Goal: Find specific page/section: Find specific page/section

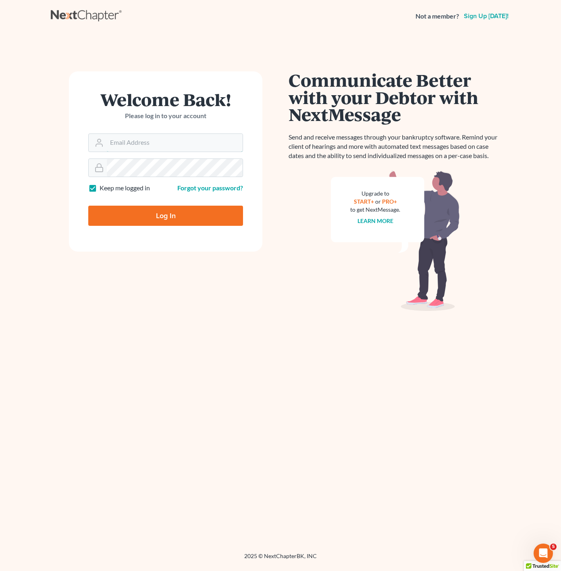
type input "[PERSON_NAME][EMAIL_ADDRESS][DOMAIN_NAME]"
click at [174, 214] on input "Log In" at bounding box center [165, 216] width 155 height 20
type input "Thinking..."
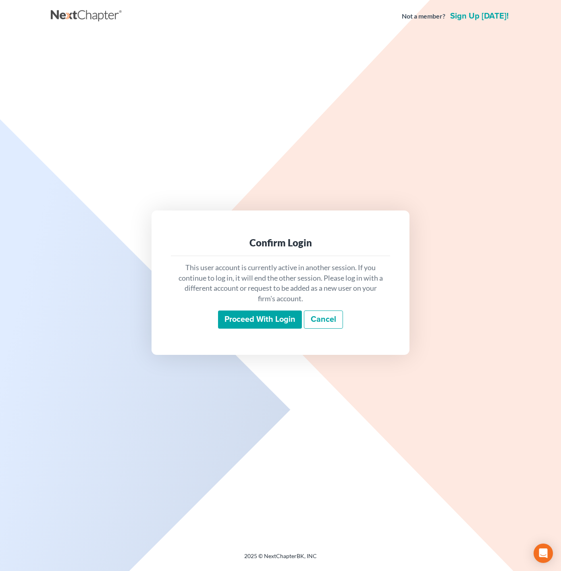
click at [275, 329] on div "This user account is currently active in another session. If you continue to lo…" at bounding box center [280, 295] width 219 height 79
click at [274, 321] on input "Proceed with login" at bounding box center [260, 319] width 84 height 19
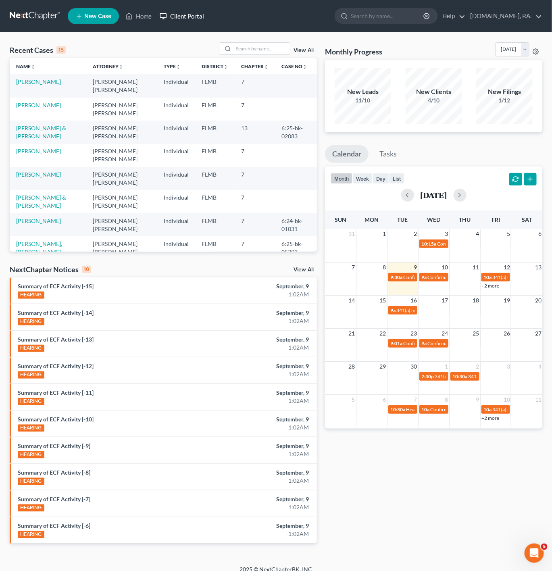
click at [181, 17] on link "Client Portal" at bounding box center [182, 16] width 52 height 15
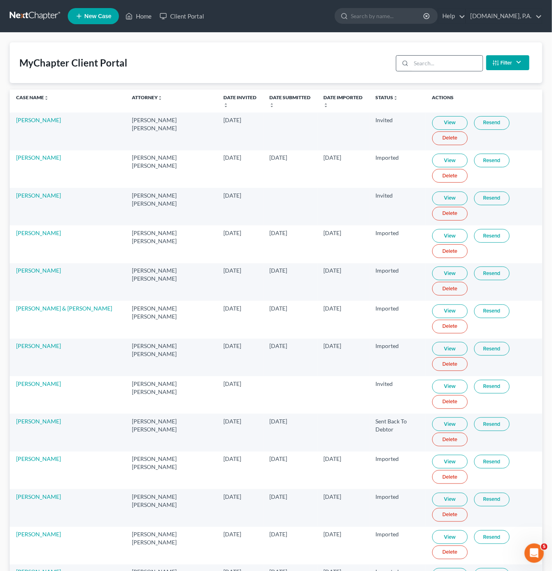
click at [447, 71] on div at bounding box center [439, 63] width 87 height 16
click at [425, 66] on input "search" at bounding box center [446, 63] width 71 height 15
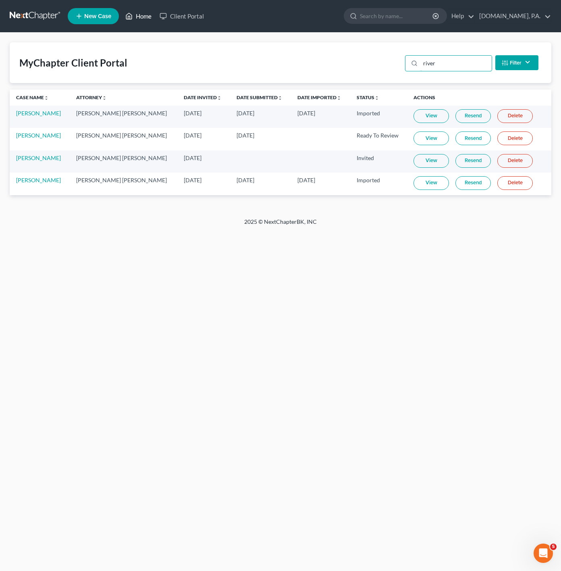
type input "river"
click at [142, 13] on link "Home" at bounding box center [138, 16] width 34 height 15
